Goal: Navigation & Orientation: Find specific page/section

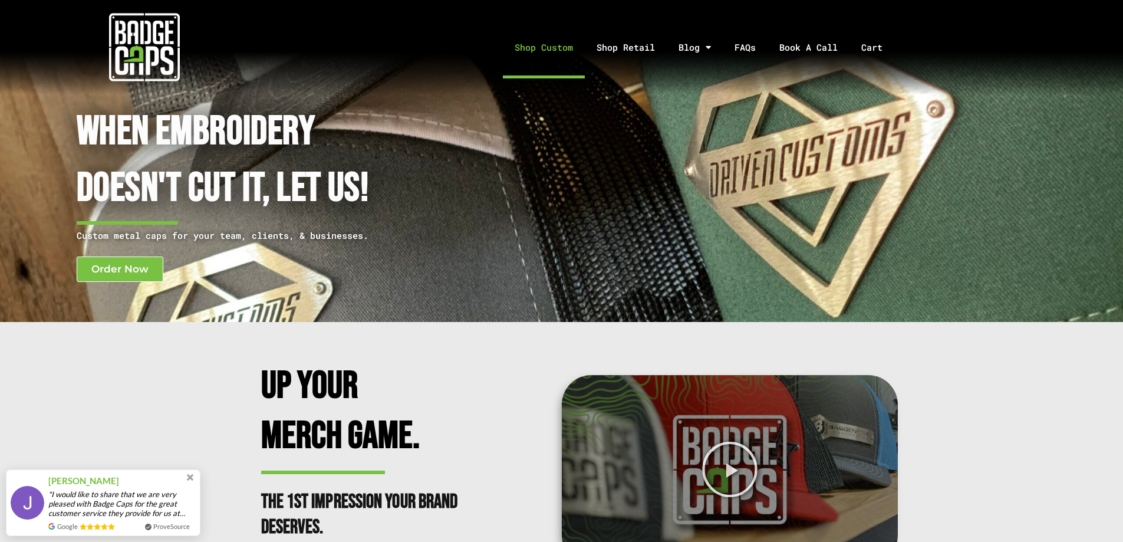
click at [570, 55] on link "Shop Custom" at bounding box center [544, 48] width 82 height 62
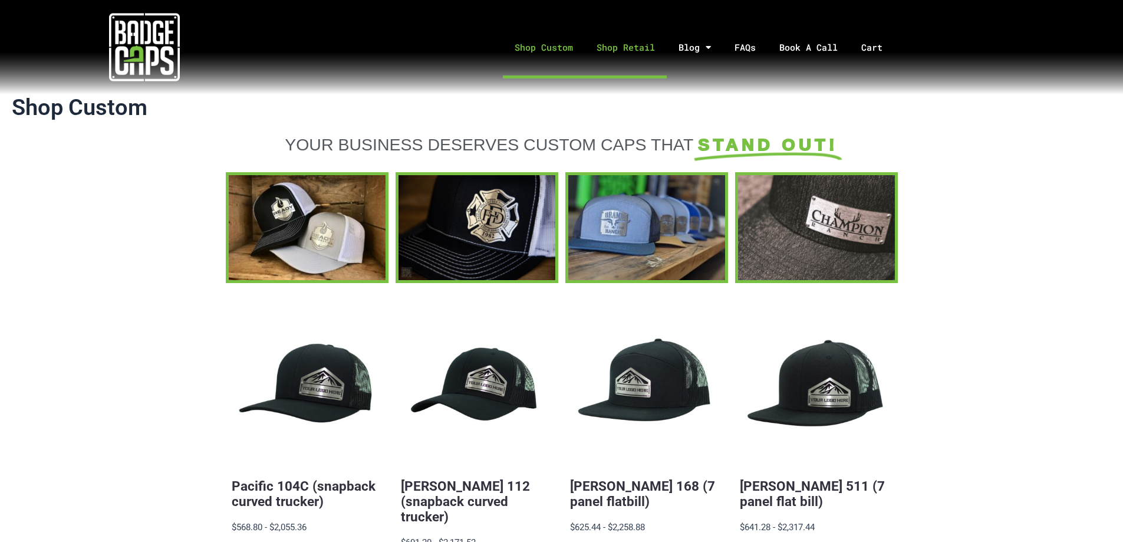
click at [644, 52] on link "Shop Retail" at bounding box center [626, 48] width 82 height 62
